Goal: Information Seeking & Learning: Learn about a topic

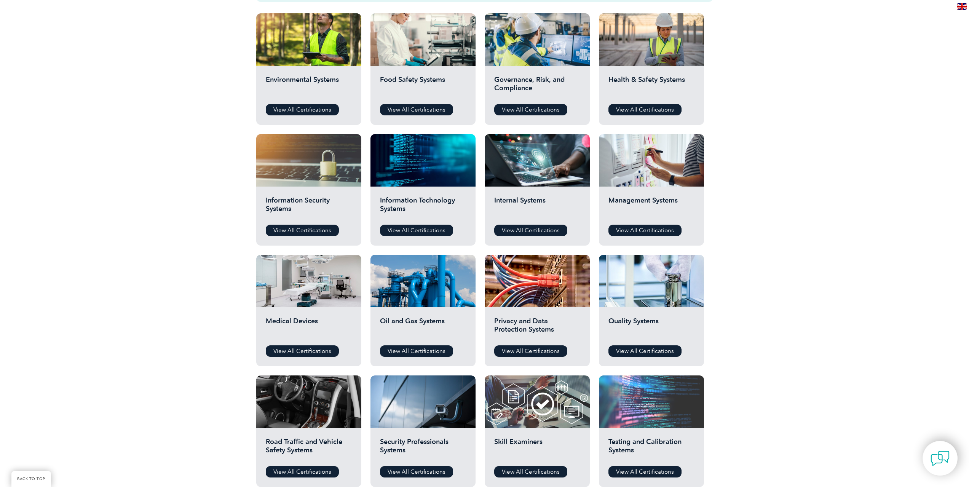
scroll to position [305, 0]
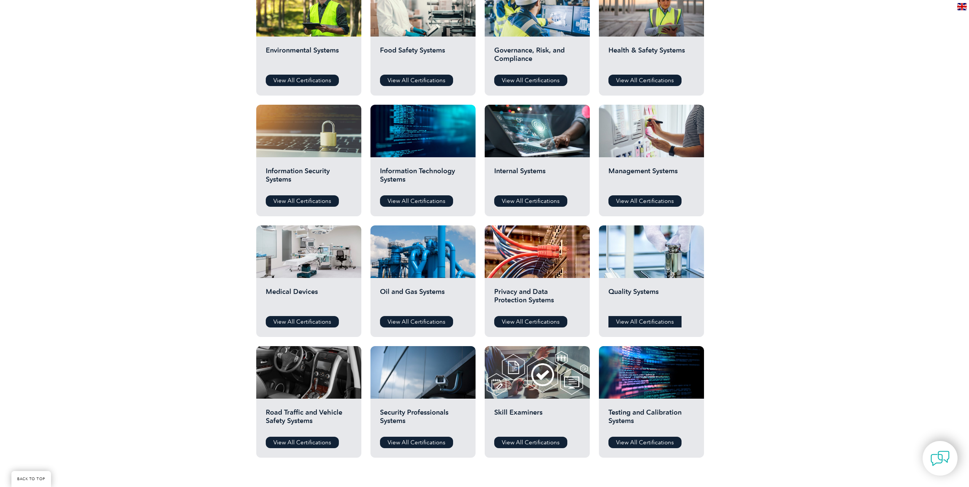
click at [655, 324] on link "View All Certifications" at bounding box center [644, 321] width 73 height 11
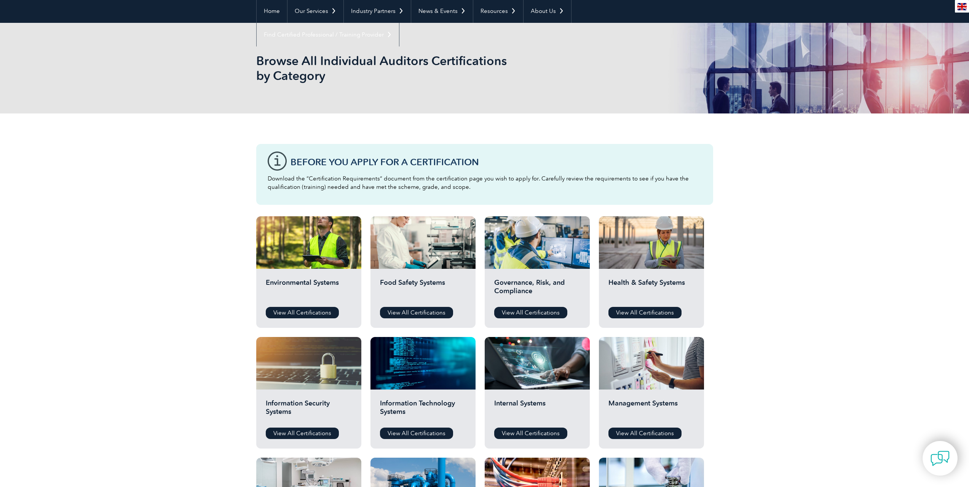
scroll to position [190, 0]
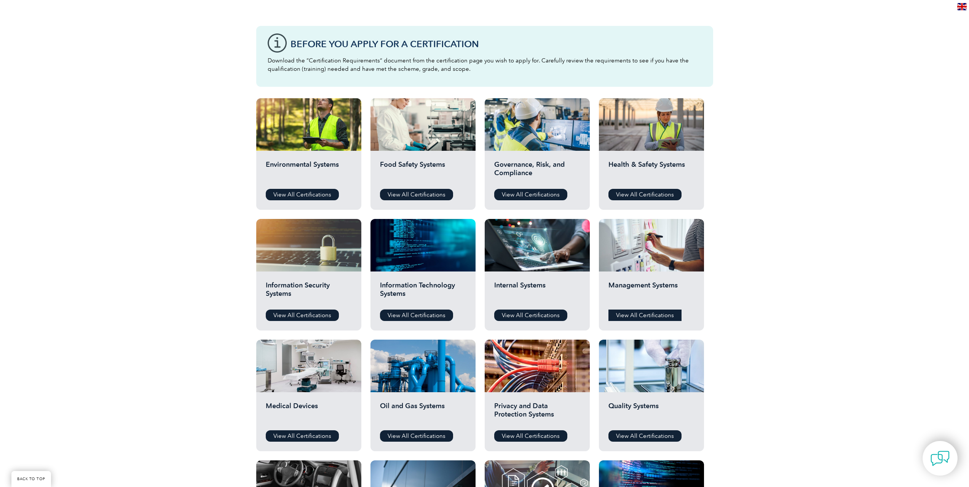
click at [626, 316] on link "View All Certifications" at bounding box center [644, 315] width 73 height 11
click at [549, 194] on link "View All Certifications" at bounding box center [530, 194] width 73 height 11
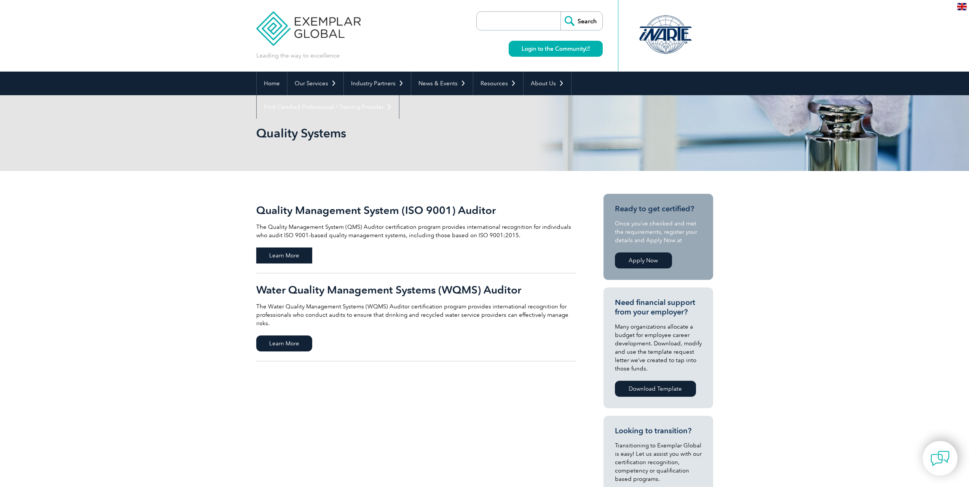
click at [294, 257] on span "Learn More" at bounding box center [284, 255] width 56 height 16
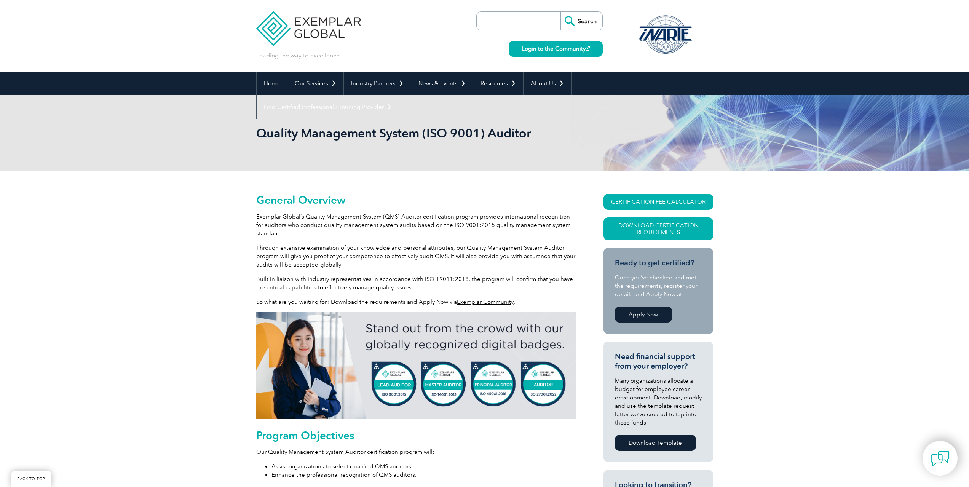
scroll to position [220, 0]
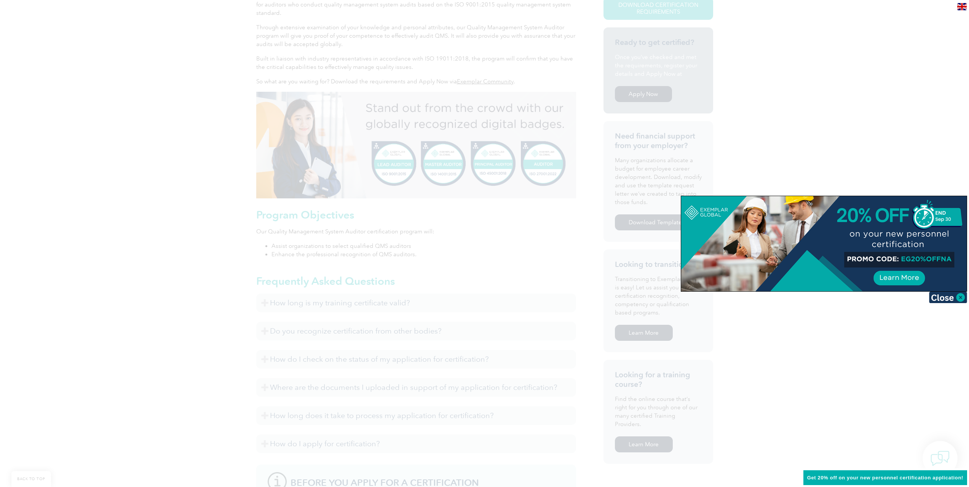
click at [856, 335] on div at bounding box center [484, 243] width 969 height 487
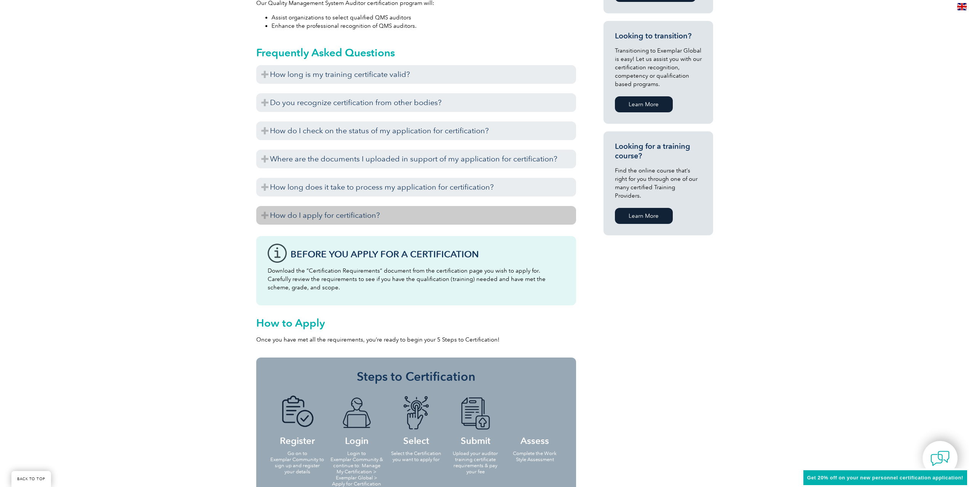
scroll to position [411, 0]
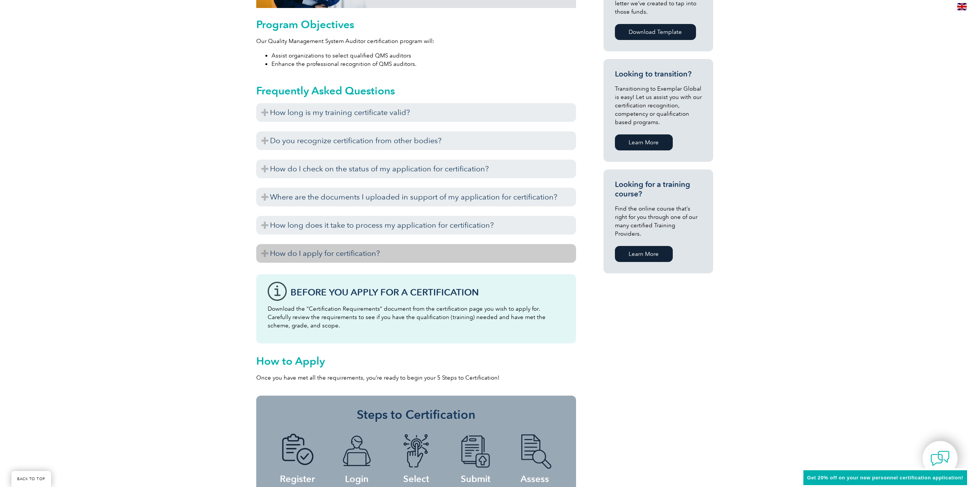
click at [334, 254] on h3 "How do I apply for certification?" at bounding box center [416, 253] width 320 height 19
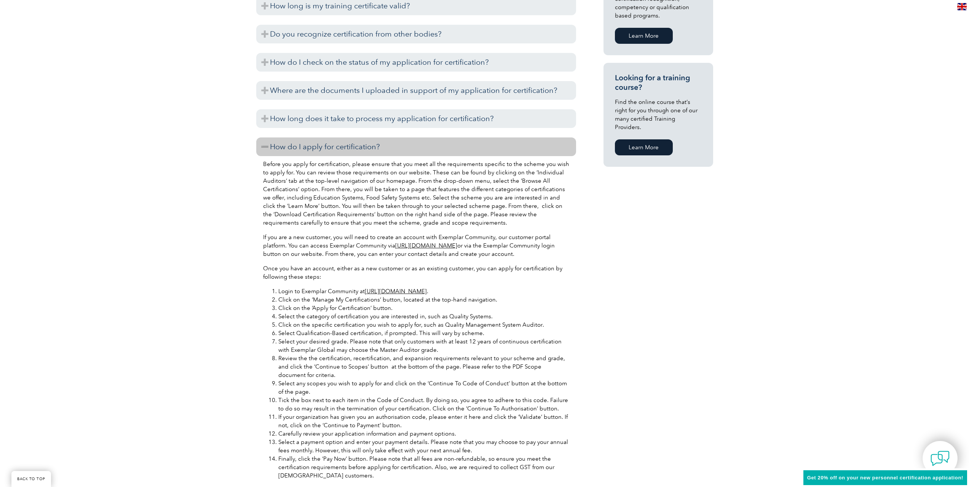
scroll to position [525, 0]
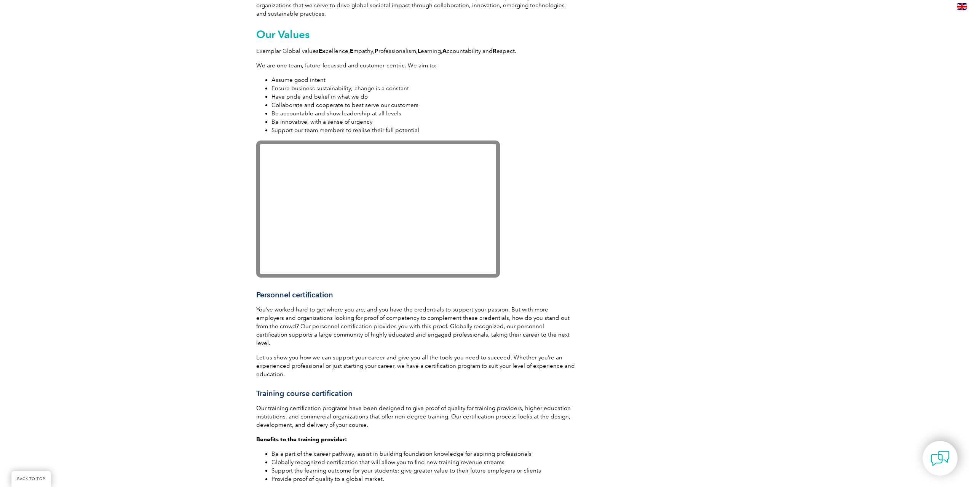
scroll to position [723, 0]
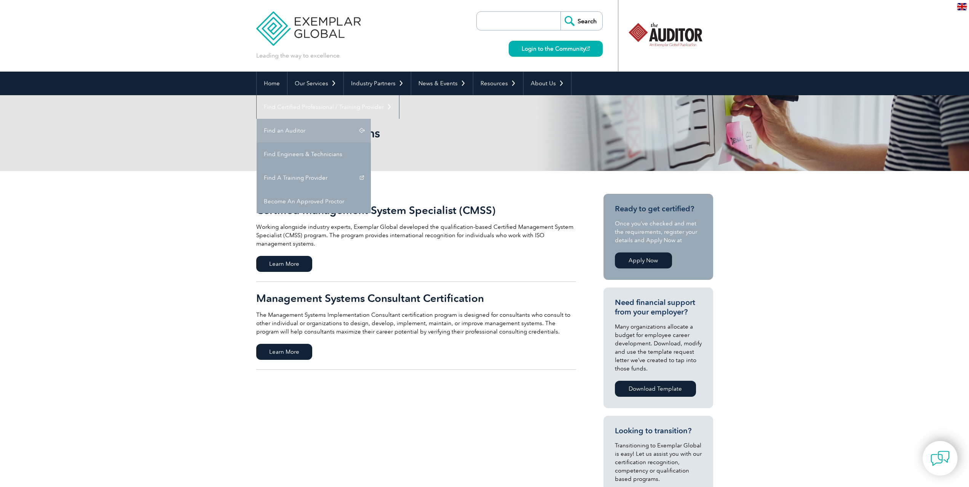
click at [371, 119] on link "Find an Auditor" at bounding box center [314, 131] width 114 height 24
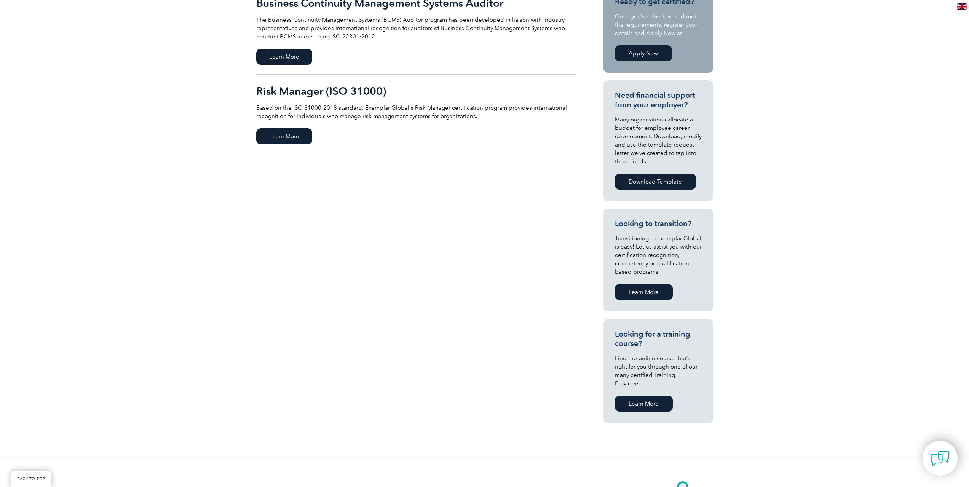
scroll to position [228, 0]
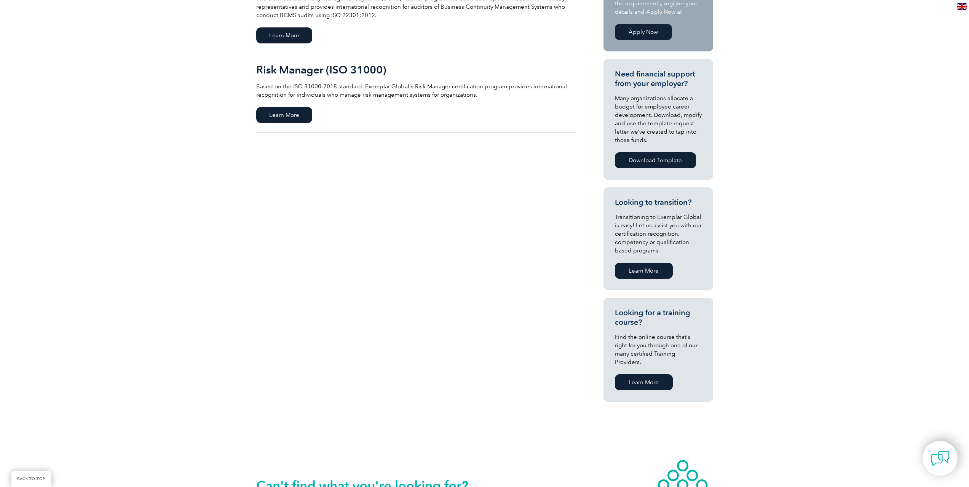
click at [647, 374] on link "Learn More" at bounding box center [644, 382] width 58 height 16
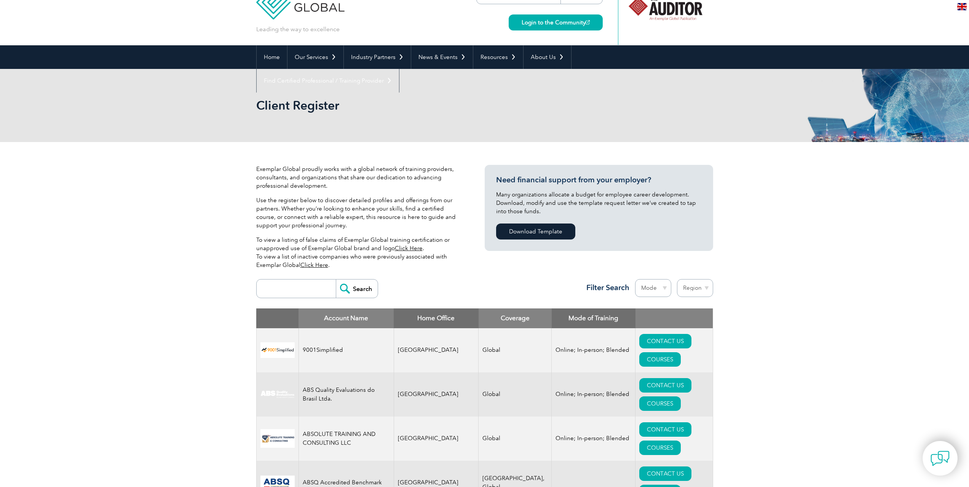
scroll to position [38, 0]
